Goal: Task Accomplishment & Management: Use online tool/utility

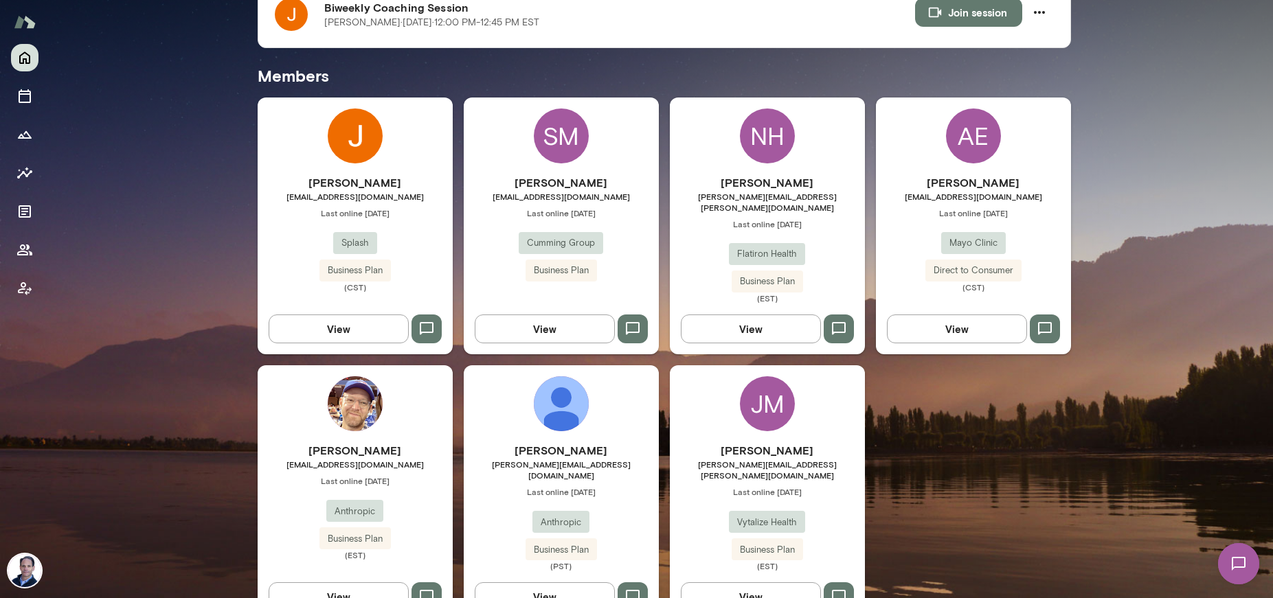
scroll to position [340, 0]
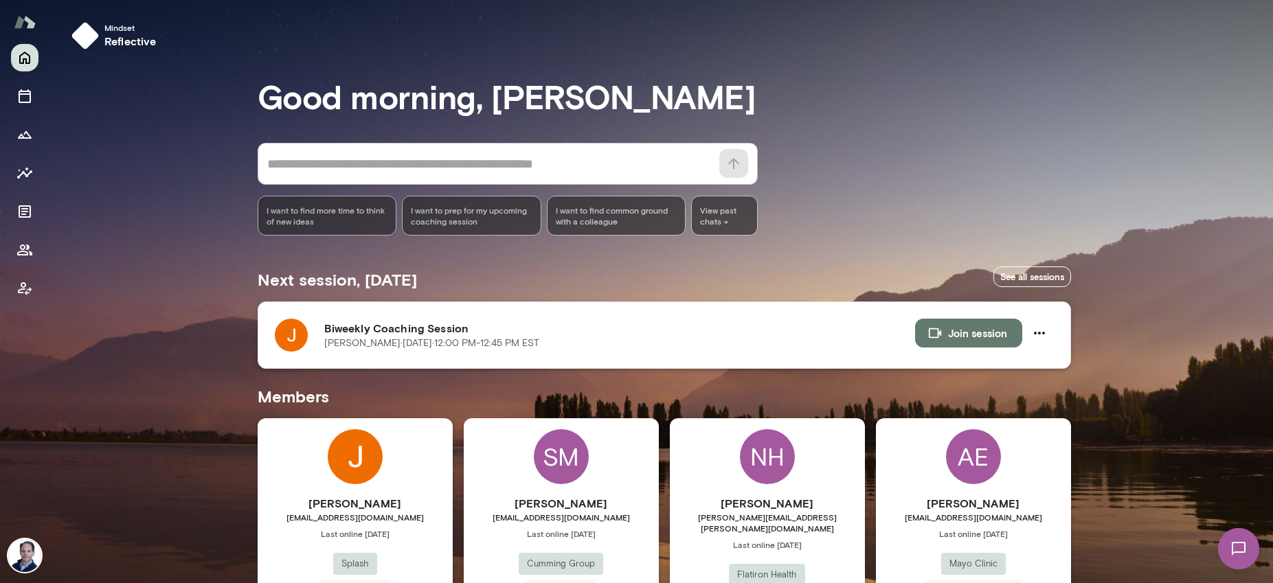
click at [987, 330] on button "Join session" at bounding box center [968, 333] width 107 height 29
